Goal: Task Accomplishment & Management: Use online tool/utility

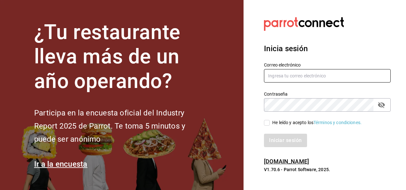
type input "[EMAIL_ADDRESS][DOMAIN_NAME]"
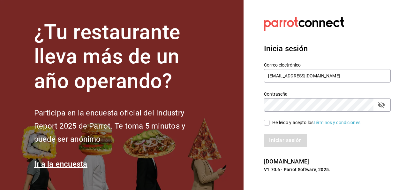
click at [266, 122] on input "He leído y acepto los Términos y condiciones." at bounding box center [267, 123] width 6 height 6
checkbox input "true"
click at [281, 142] on button "Iniciar sesión" at bounding box center [285, 140] width 43 height 13
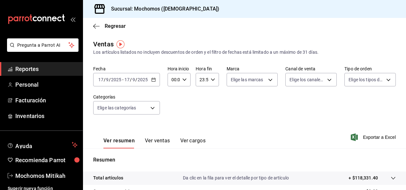
click at [155, 80] on icon "button" at bounding box center [153, 79] width 4 height 4
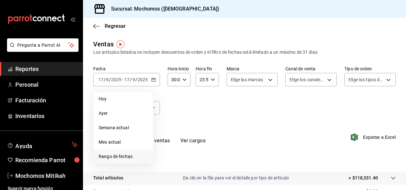
click at [116, 151] on li "Rango de fechas" at bounding box center [124, 156] width 60 height 14
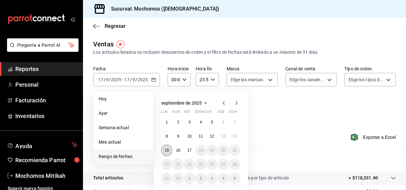
click at [169, 146] on button "15" at bounding box center [166, 150] width 11 height 12
click at [192, 148] on button "17" at bounding box center [189, 150] width 11 height 12
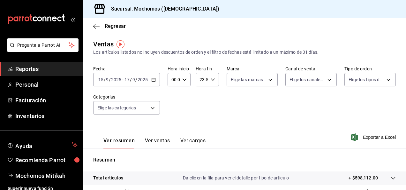
click at [190, 81] on div "00:00 Hora inicio" at bounding box center [179, 79] width 23 height 13
click at [174, 94] on span "00" at bounding box center [172, 95] width 1 height 5
click at [174, 119] on button "03" at bounding box center [172, 116] width 9 height 13
type input "03:00"
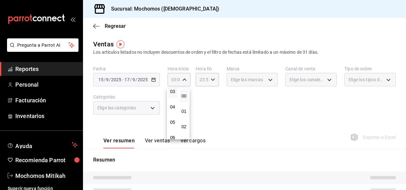
scroll to position [51, 0]
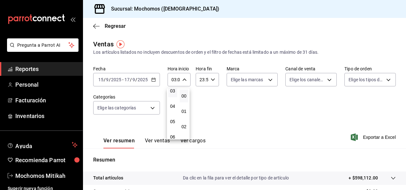
click at [174, 119] on span "05" at bounding box center [172, 121] width 1 height 5
type input "05:00"
drag, startPoint x: 228, startPoint y: 96, endPoint x: 211, endPoint y: 78, distance: 23.7
click at [211, 78] on div at bounding box center [203, 95] width 406 height 190
click at [211, 78] on icon "button" at bounding box center [213, 79] width 4 height 4
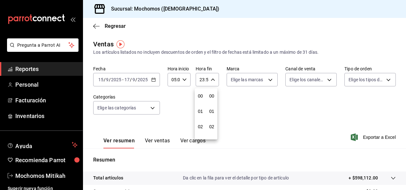
scroll to position [869, 0]
click at [200, 101] on span "21" at bounding box center [200, 100] width 1 height 5
type input "21:59"
click at [201, 120] on span "05" at bounding box center [200, 121] width 1 height 5
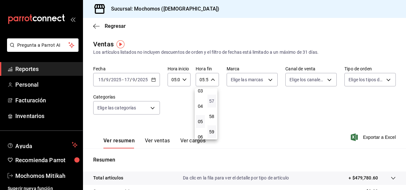
click at [212, 98] on span "57" at bounding box center [212, 100] width 1 height 5
type input "05:57"
click at [212, 98] on span "00" at bounding box center [212, 95] width 1 height 5
type input "05:00"
click at [245, 104] on div at bounding box center [203, 95] width 406 height 190
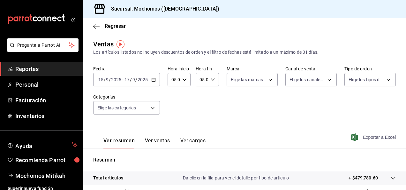
click at [376, 137] on span "Exportar a Excel" at bounding box center [374, 137] width 44 height 8
